Goal: Navigation & Orientation: Find specific page/section

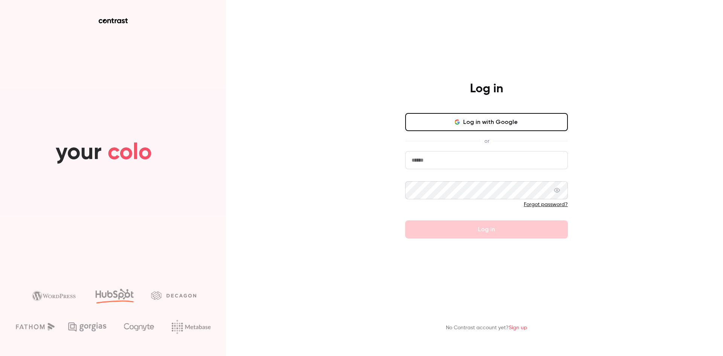
click at [482, 123] on button "Log in with Google" at bounding box center [486, 122] width 163 height 18
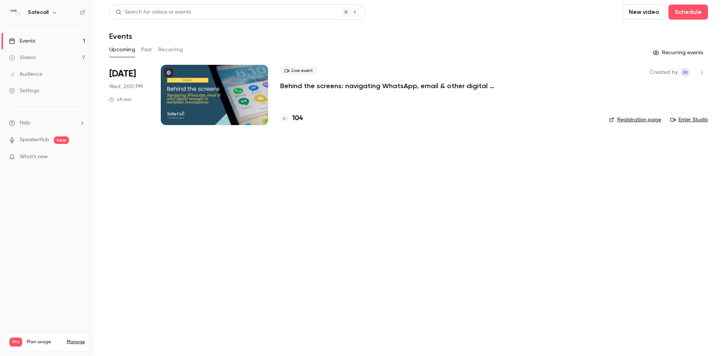
click at [79, 12] on div "Safecall" at bounding box center [47, 12] width 76 height 13
click at [81, 12] on icon at bounding box center [82, 12] width 5 height 5
click at [301, 119] on h4 "104" at bounding box center [297, 118] width 11 height 10
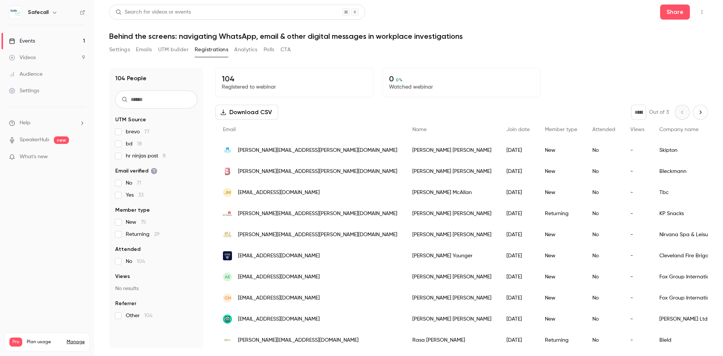
click at [174, 52] on button "UTM builder" at bounding box center [173, 50] width 30 height 12
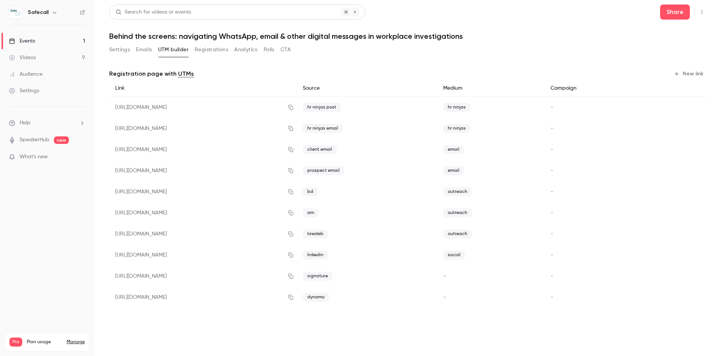
click at [122, 52] on button "Settings" at bounding box center [119, 50] width 21 height 12
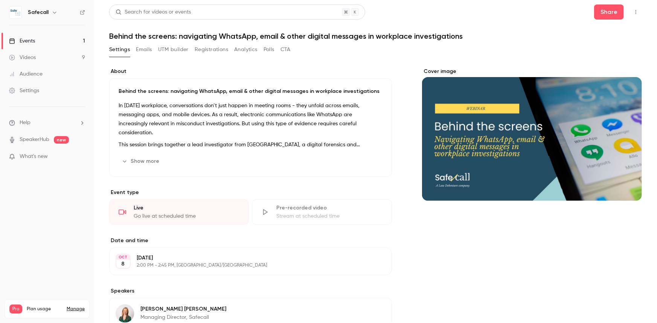
drag, startPoint x: 714, startPoint y: 0, endPoint x: 405, endPoint y: 247, distance: 395.0
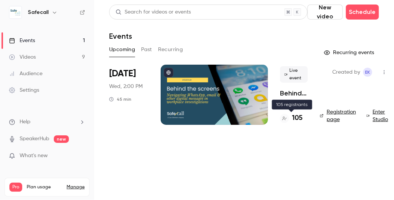
click at [298, 117] on h4 "105" at bounding box center [297, 118] width 11 height 10
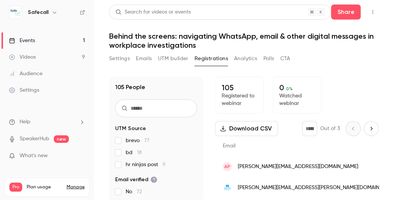
click at [116, 57] on button "Settings" at bounding box center [119, 59] width 21 height 12
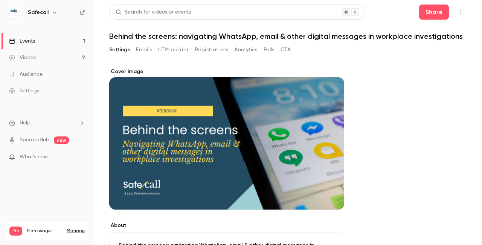
drag, startPoint x: 383, startPoint y: 0, endPoint x: 326, endPoint y: 60, distance: 82.5
click at [326, 59] on div "Settings Emails UTM builder Registrations Analytics Polls CTA" at bounding box center [288, 51] width 358 height 15
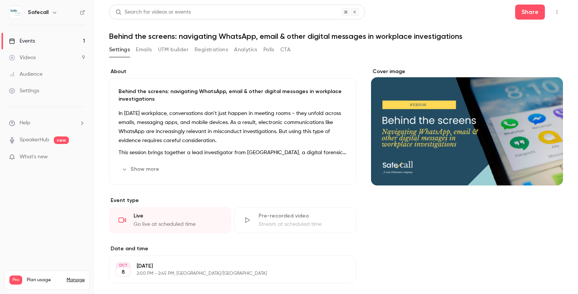
drag, startPoint x: 471, startPoint y: 0, endPoint x: 405, endPoint y: 204, distance: 214.1
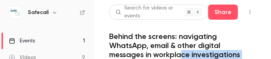
drag, startPoint x: 181, startPoint y: 57, endPoint x: 181, endPoint y: 100, distance: 43.3
click at [181, 59] on html "Safecall Events 1 Videos 9 Audience Settings Help SpeakerHub new What's new Pro…" at bounding box center [135, 29] width 271 height 59
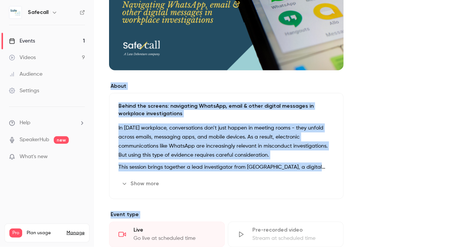
scroll to position [151, 0]
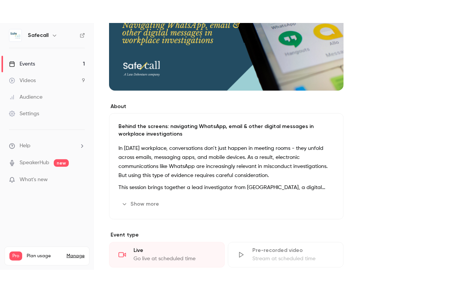
scroll to position [0, 0]
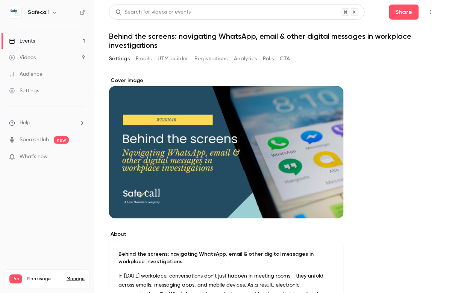
click at [17, 55] on div "Videos" at bounding box center [22, 58] width 27 height 8
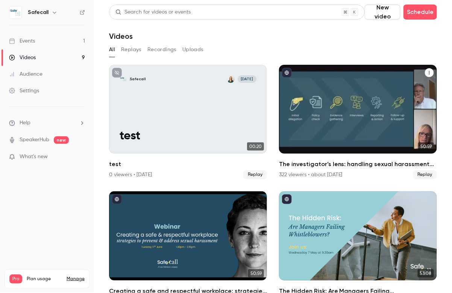
click at [362, 124] on div "The investigator’s lens: handling sexual harassment allegations with precision …" at bounding box center [358, 109] width 158 height 89
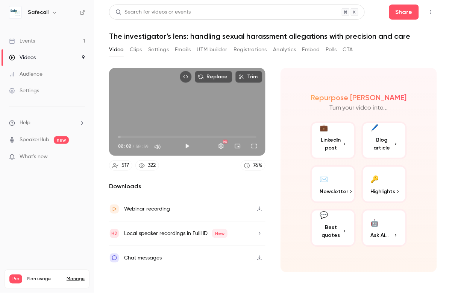
click at [139, 50] on button "Clips" at bounding box center [136, 50] width 12 height 12
